Goal: Navigation & Orientation: Find specific page/section

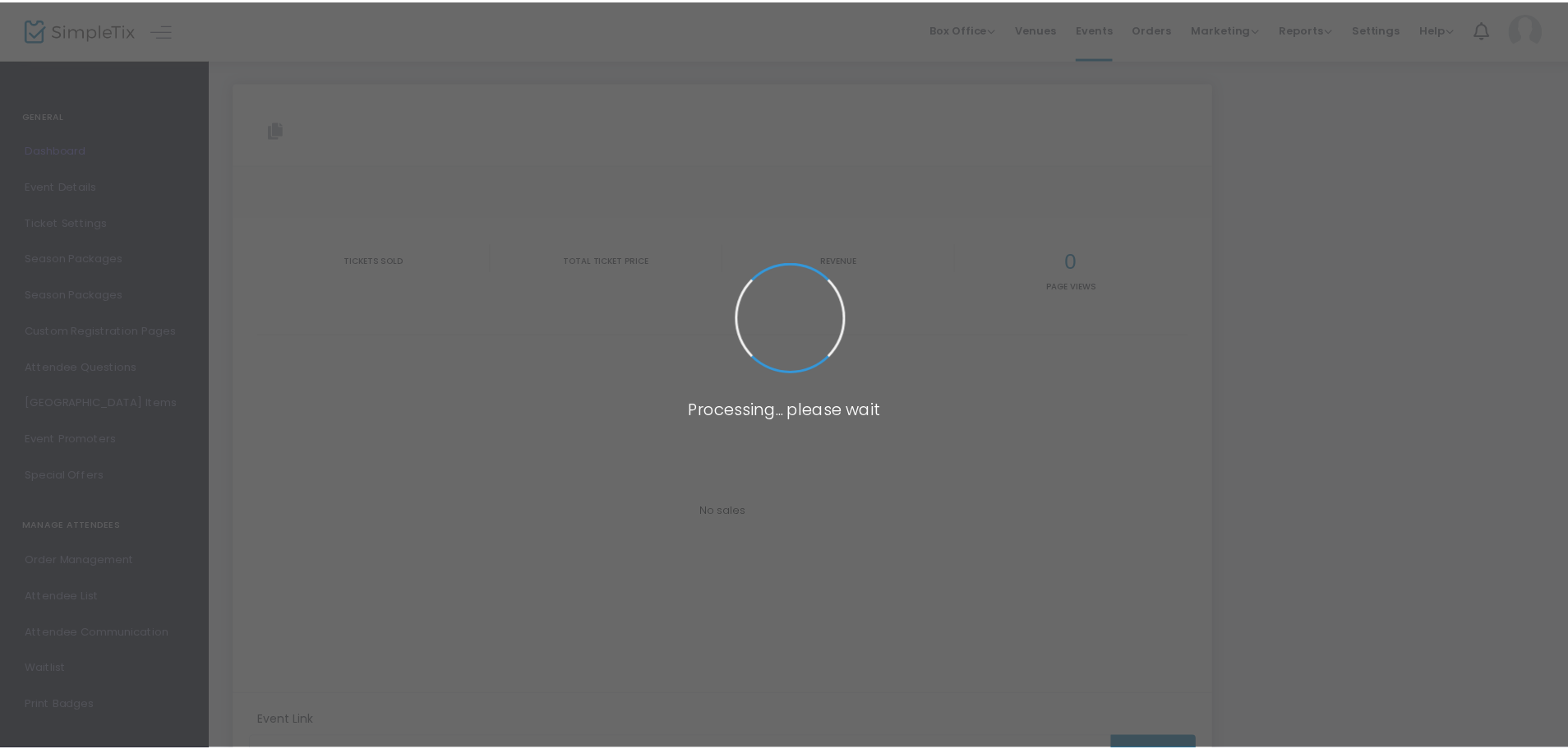
scroll to position [12, 0]
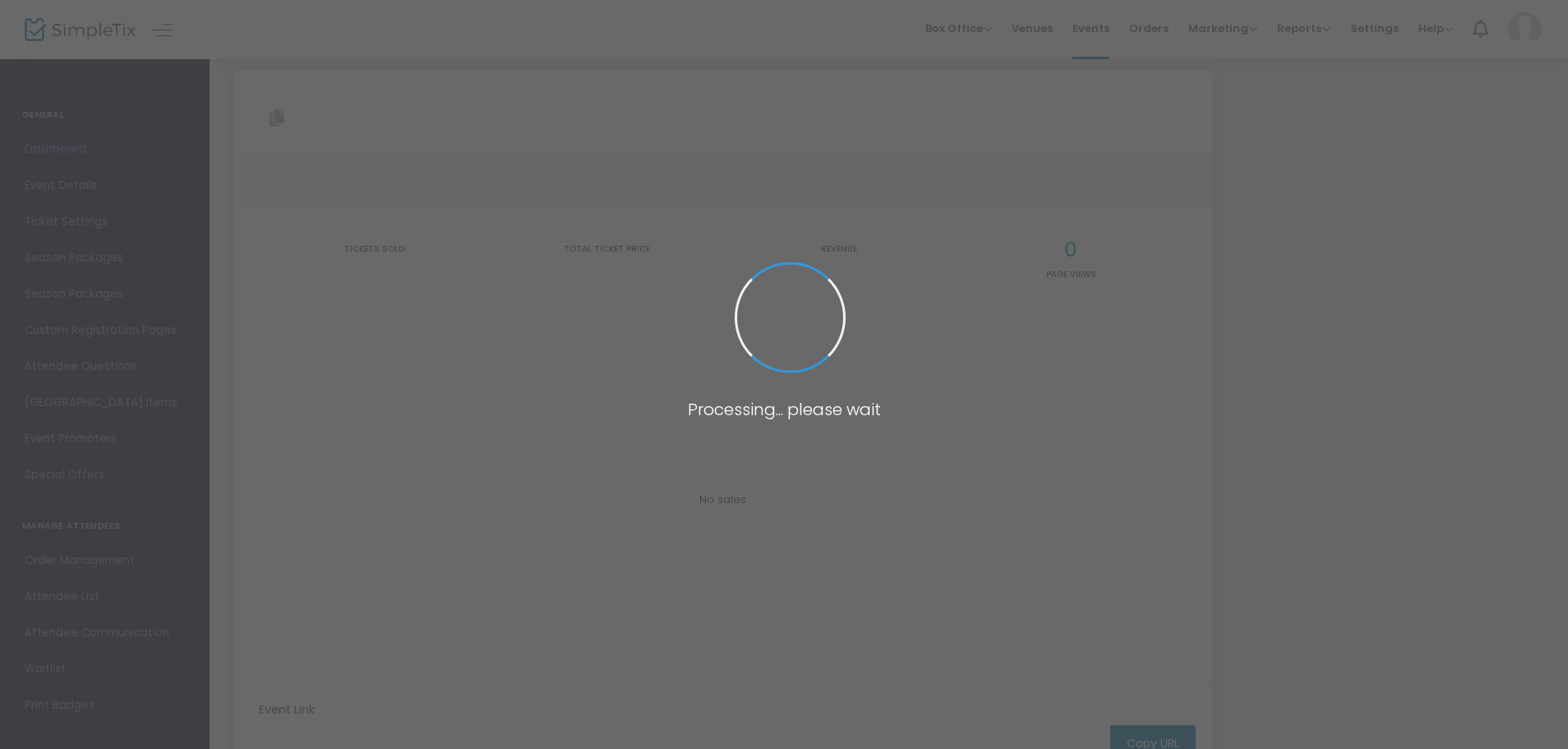
type input "[URL][DOMAIN_NAME]"
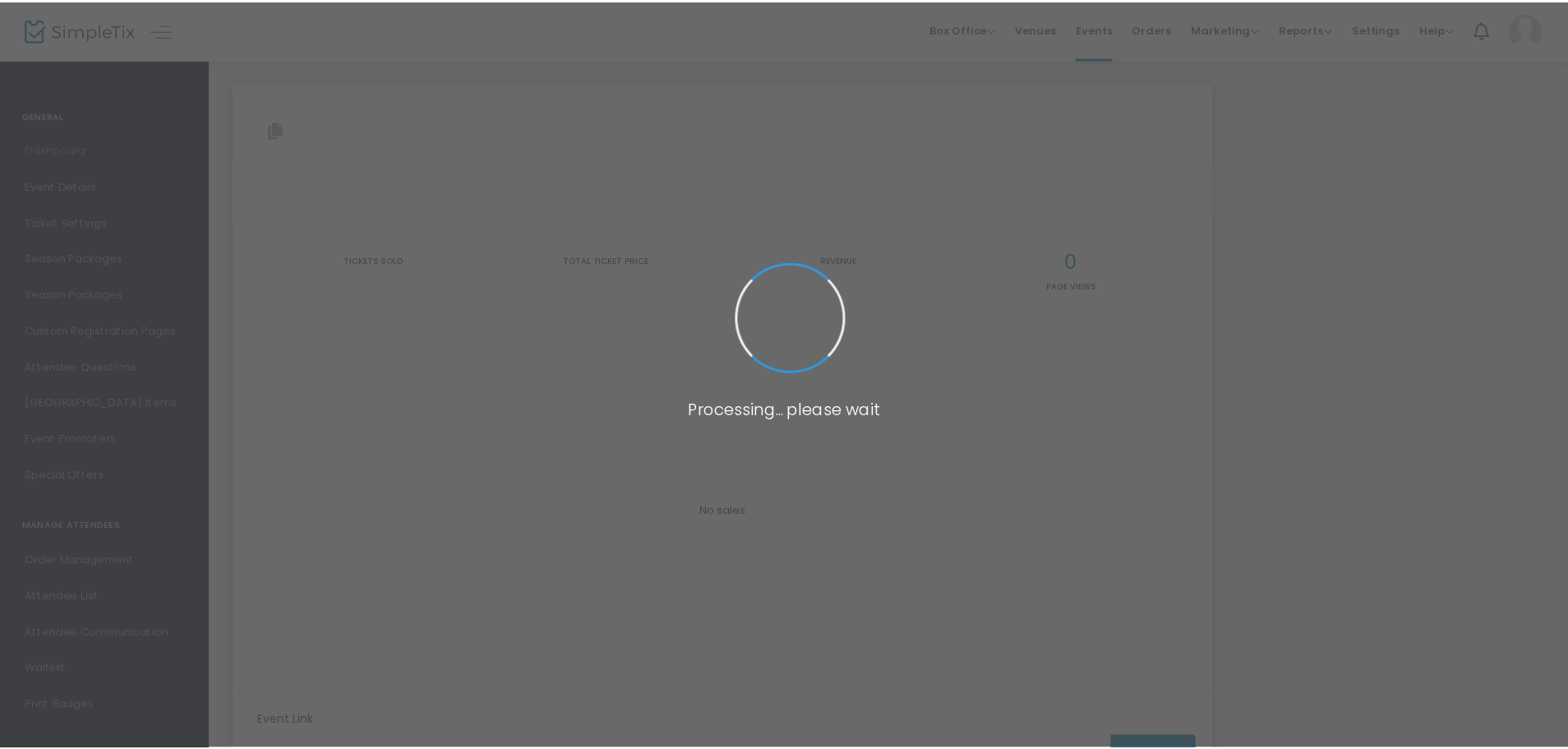
scroll to position [12, 0]
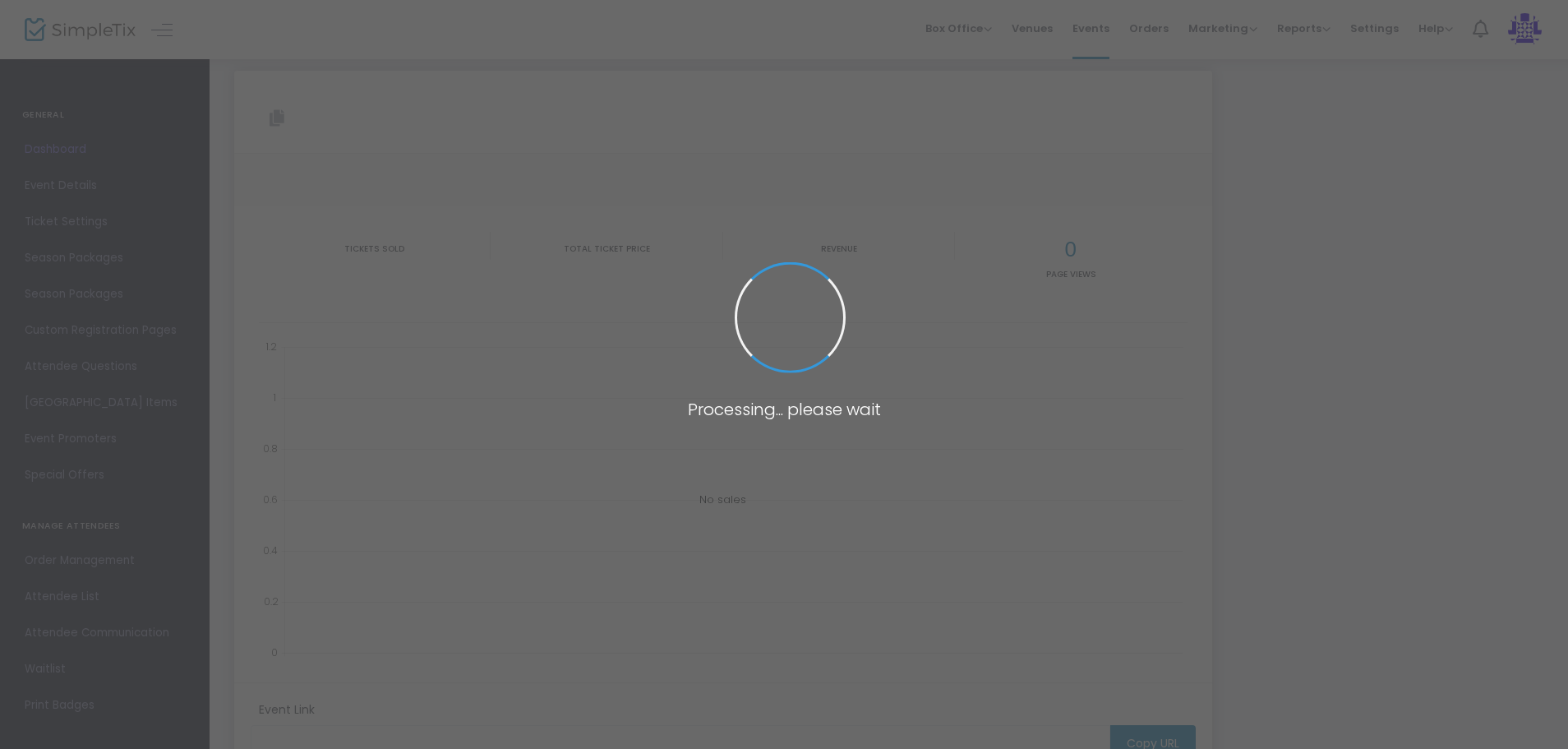
type input "[URL][DOMAIN_NAME]"
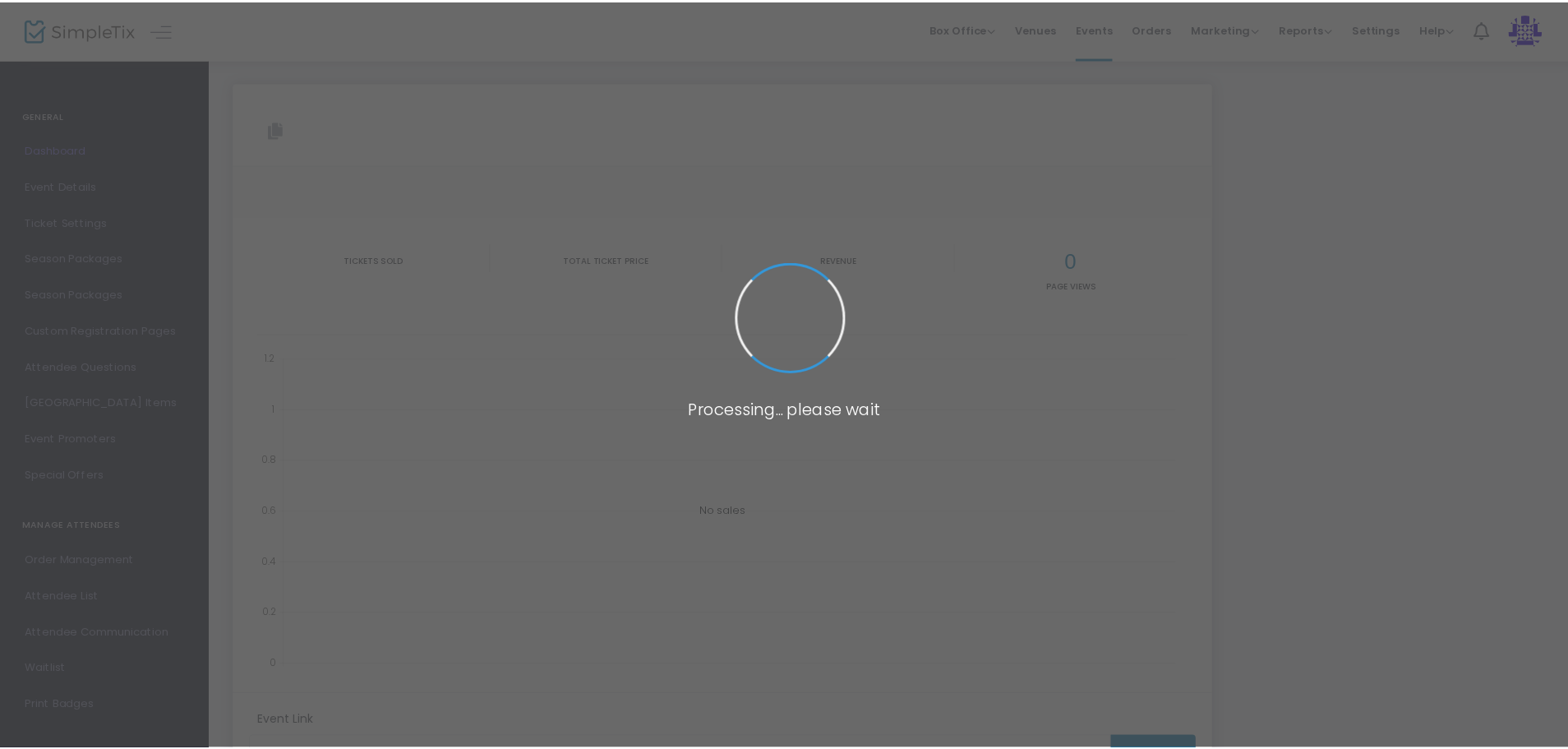
scroll to position [12, 0]
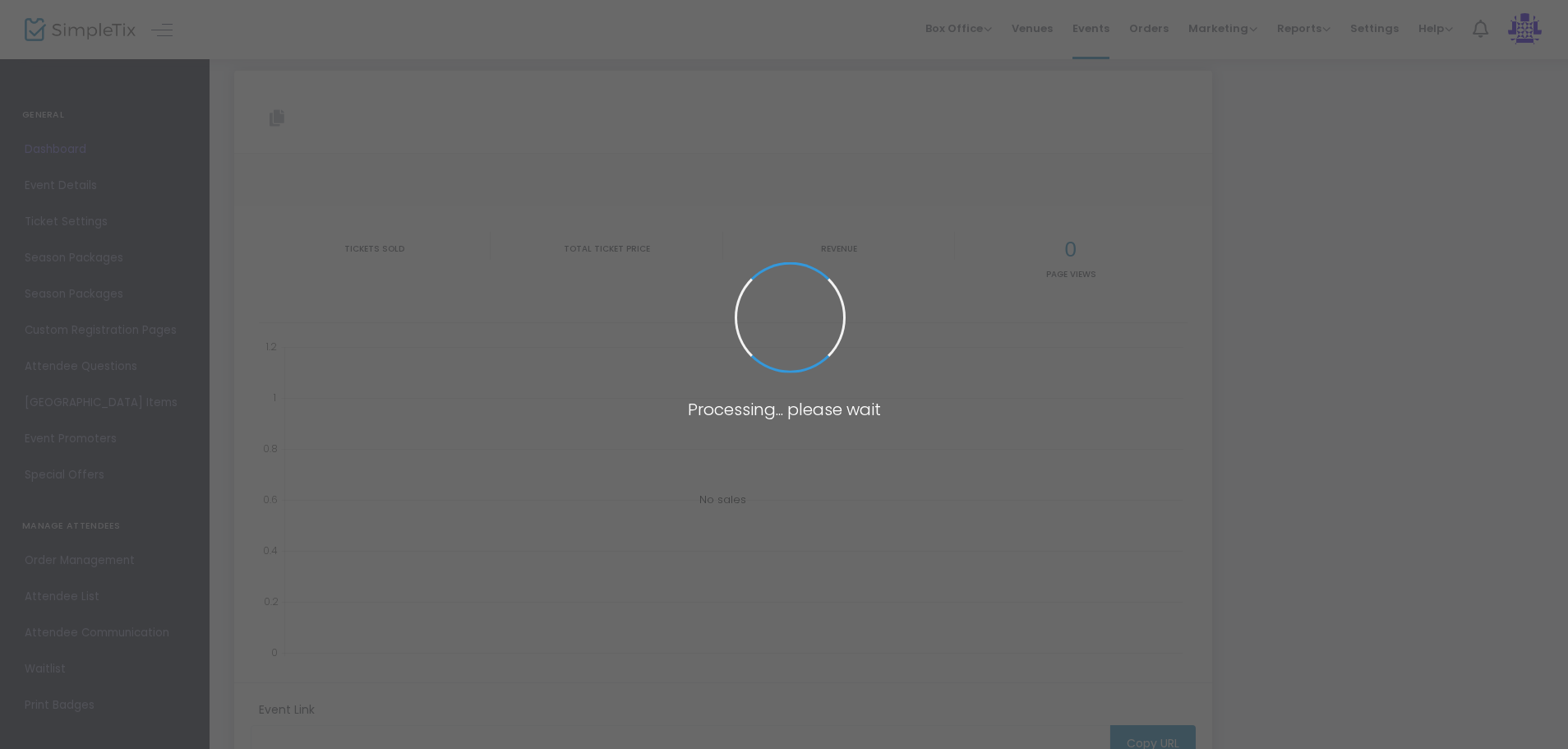
type input "[URL][DOMAIN_NAME]"
